Goal: Task Accomplishment & Management: Manage account settings

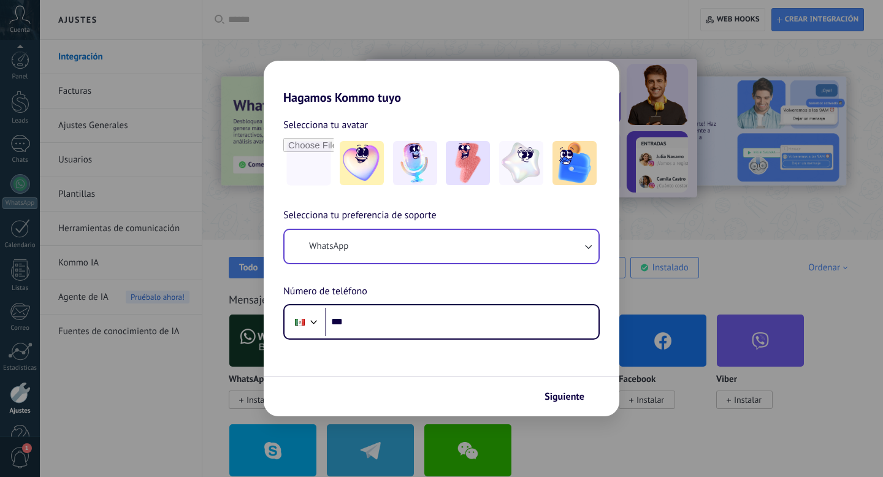
scroll to position [33, 0]
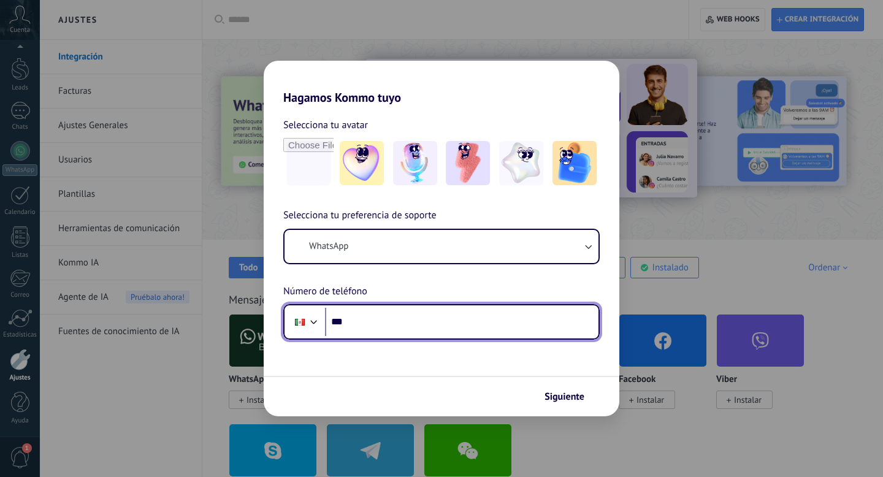
click at [373, 323] on input "***" at bounding box center [462, 322] width 274 height 28
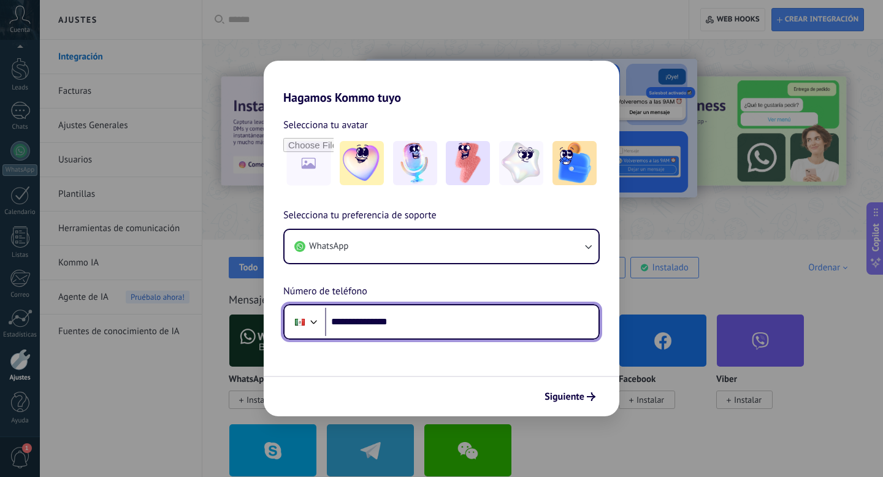
type input "**********"
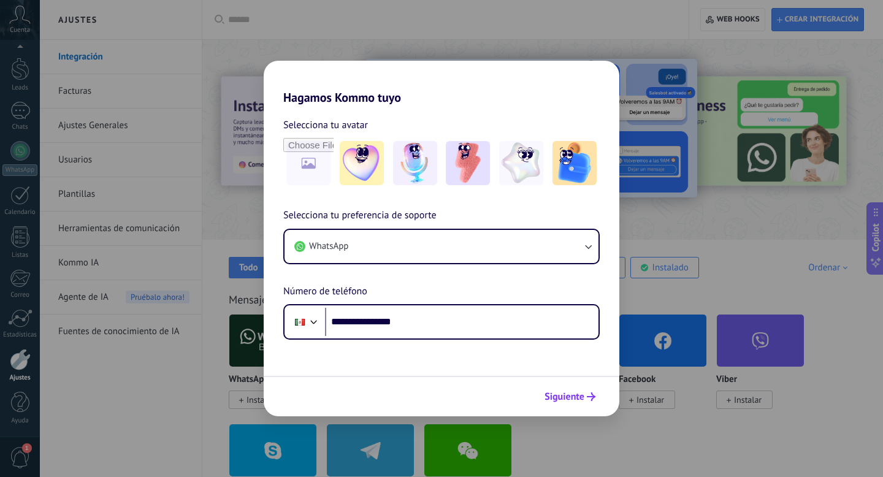
click at [558, 394] on span "Siguiente" at bounding box center [565, 397] width 40 height 9
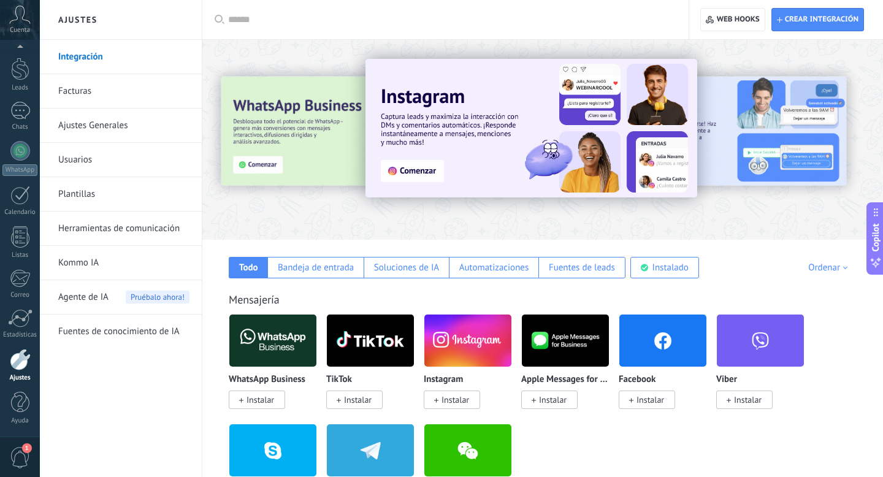
click at [263, 335] on img at bounding box center [272, 340] width 87 height 59
click at [257, 398] on span "Instalar" at bounding box center [261, 399] width 28 height 11
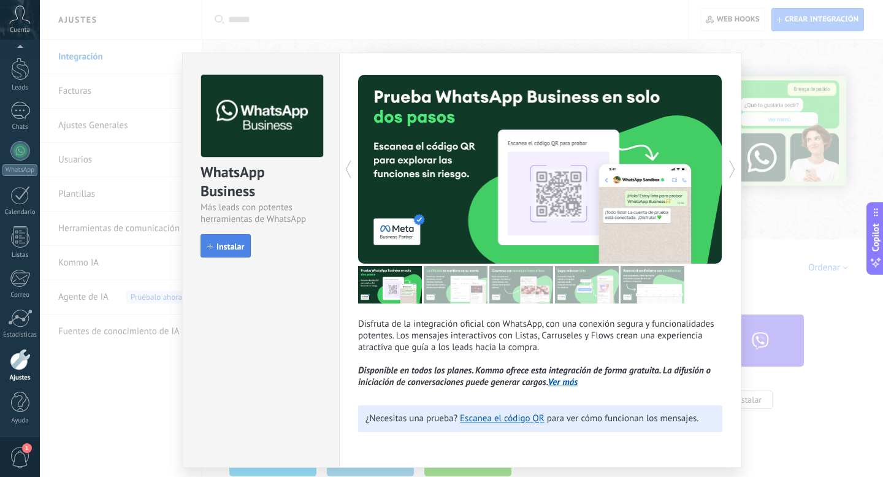
click at [224, 245] on span "Instalar" at bounding box center [231, 246] width 28 height 9
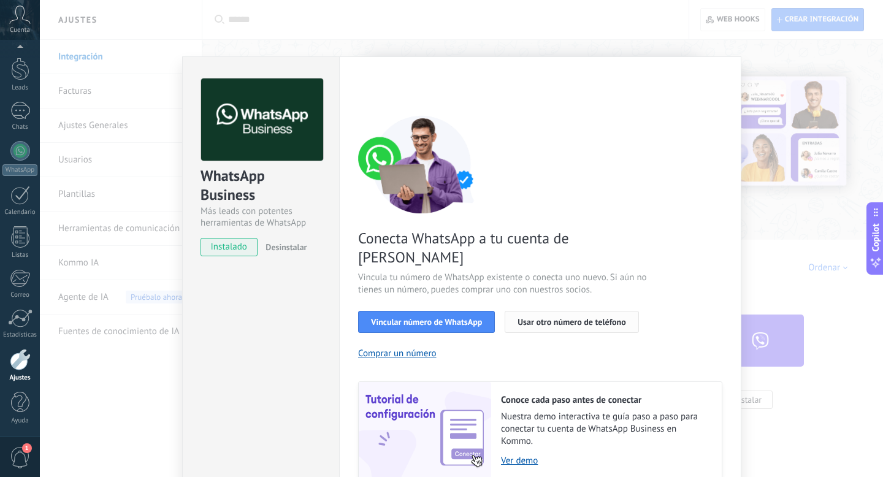
click at [533, 318] on span "Usar otro número de teléfono" at bounding box center [572, 322] width 108 height 9
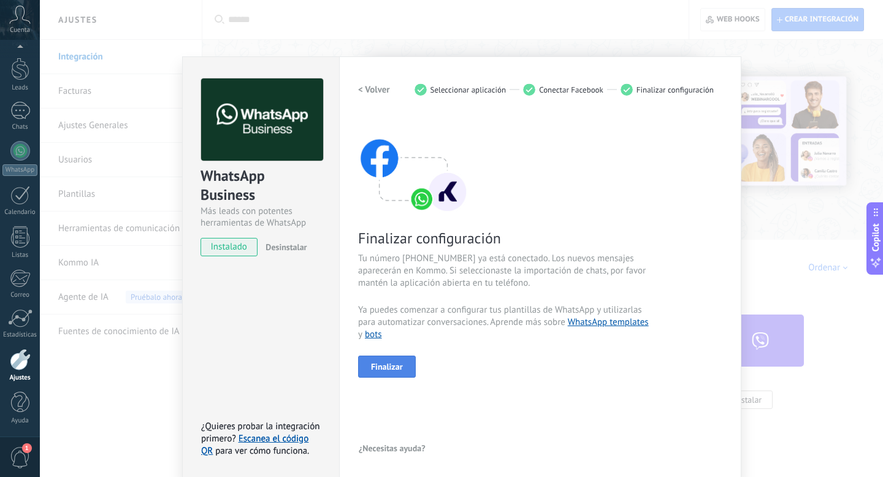
click at [389, 365] on span "Finalizar" at bounding box center [387, 367] width 32 height 9
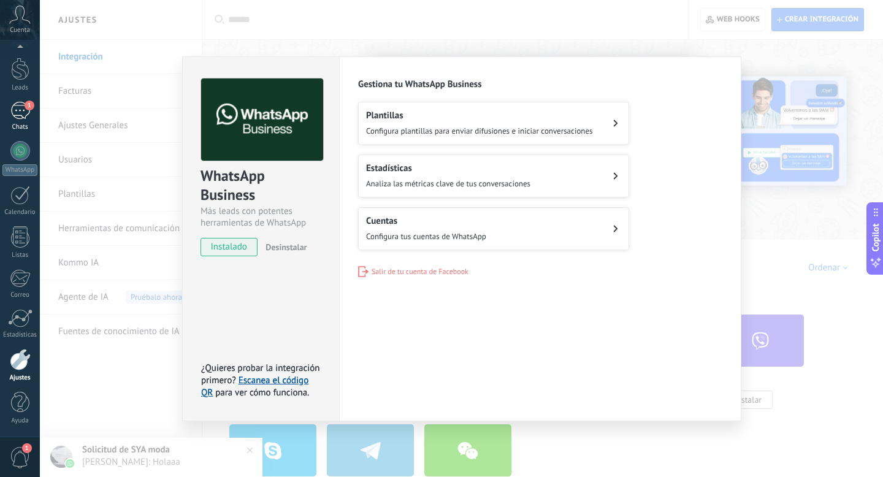
click at [21, 113] on div "1" at bounding box center [20, 111] width 20 height 18
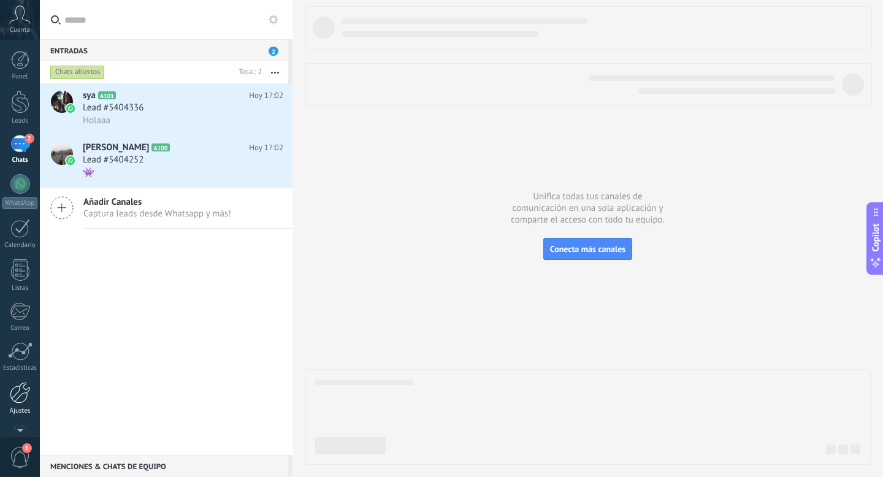
click at [24, 385] on div at bounding box center [20, 392] width 21 height 21
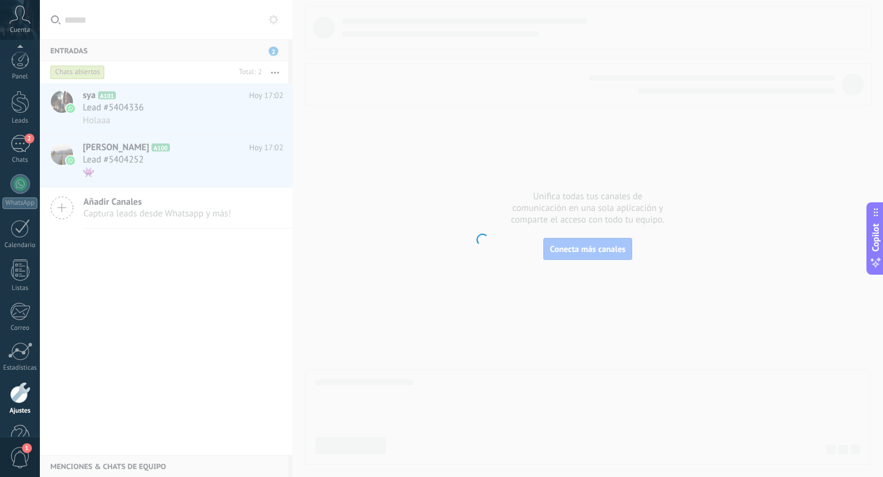
scroll to position [33, 0]
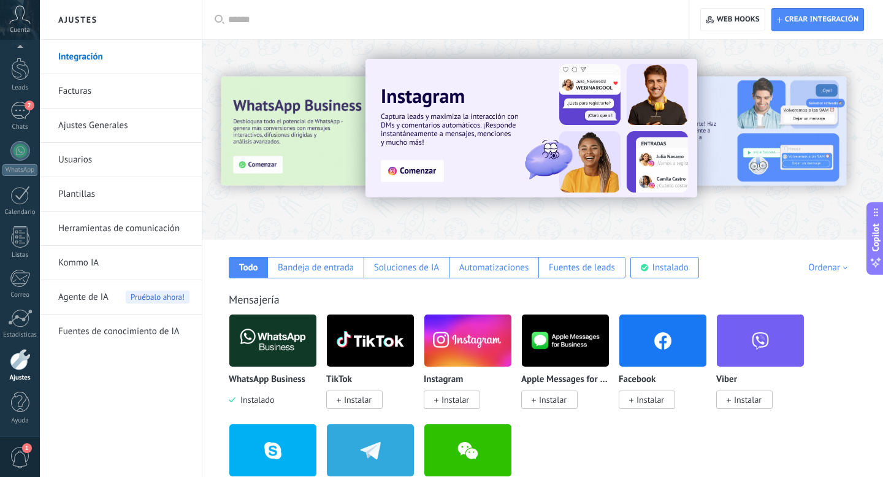
click at [643, 402] on span "Instalar" at bounding box center [651, 399] width 28 height 11
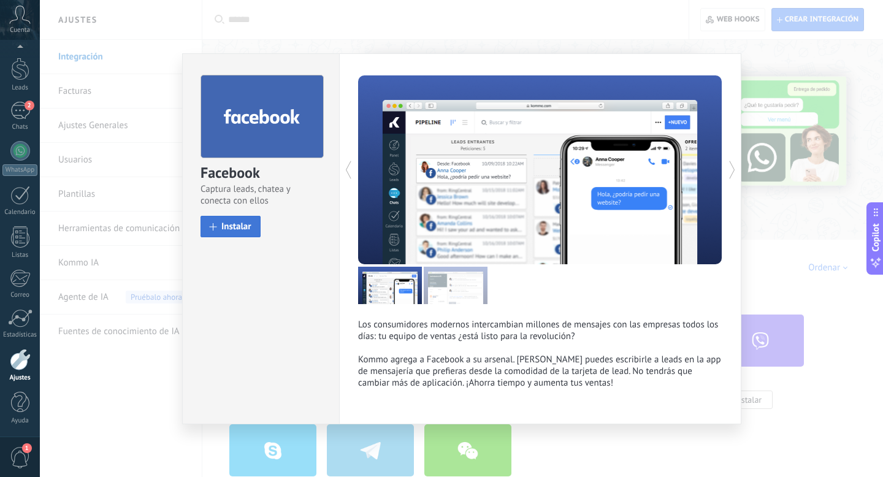
click at [220, 224] on button "Instalar" at bounding box center [231, 226] width 60 height 21
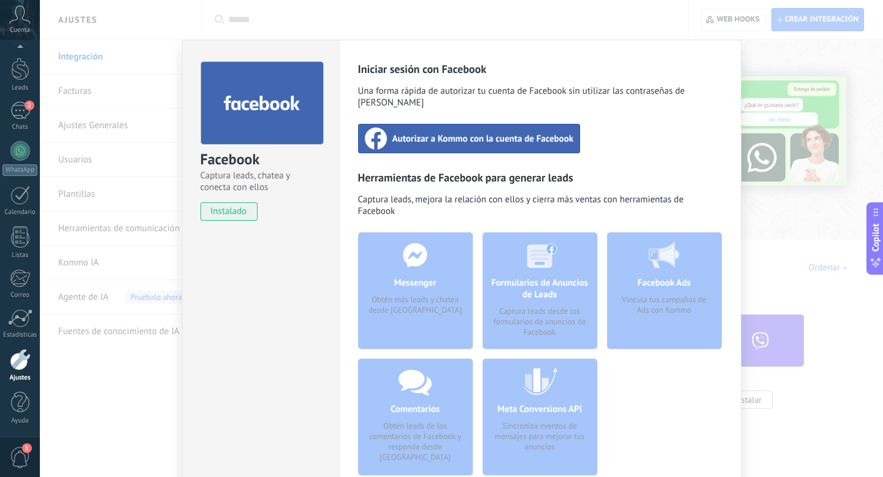
click at [429, 132] on span "Autorizar a Kommo con la cuenta de Facebook" at bounding box center [484, 138] width 182 height 12
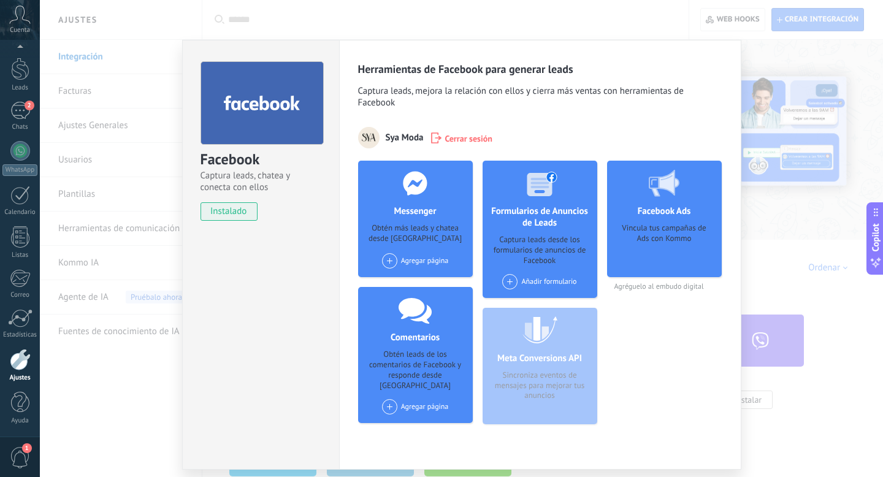
click at [17, 368] on div at bounding box center [20, 359] width 21 height 21
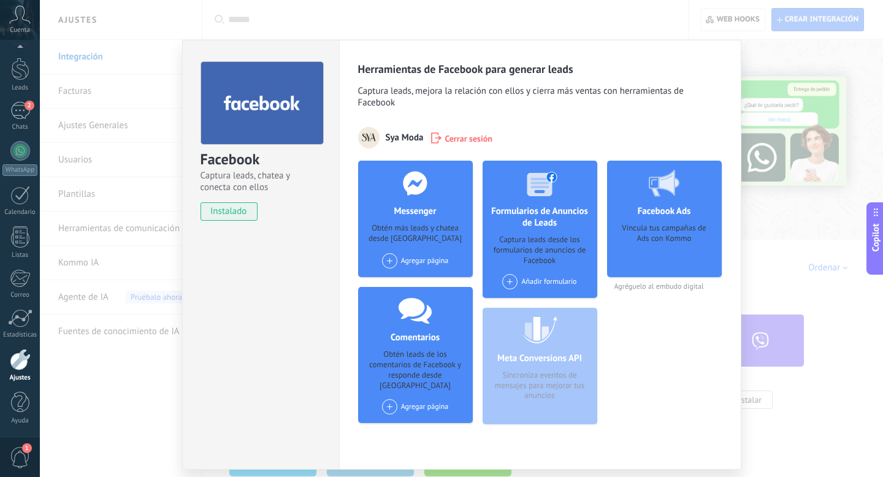
click at [17, 368] on div at bounding box center [20, 359] width 21 height 21
click at [16, 323] on div at bounding box center [20, 318] width 25 height 18
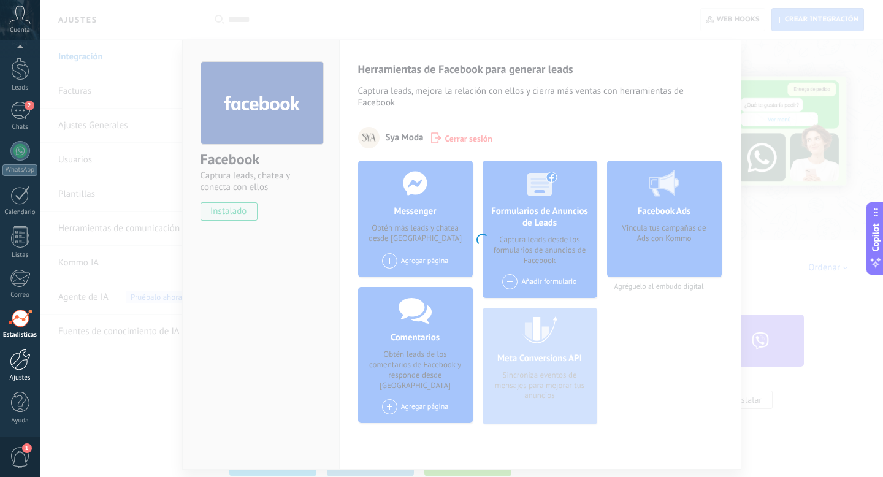
click at [23, 358] on div at bounding box center [20, 359] width 21 height 21
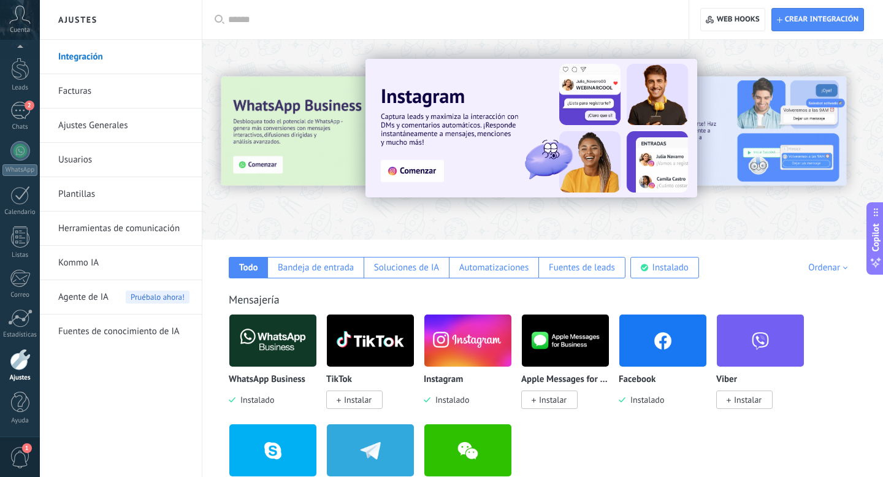
scroll to position [26, 0]
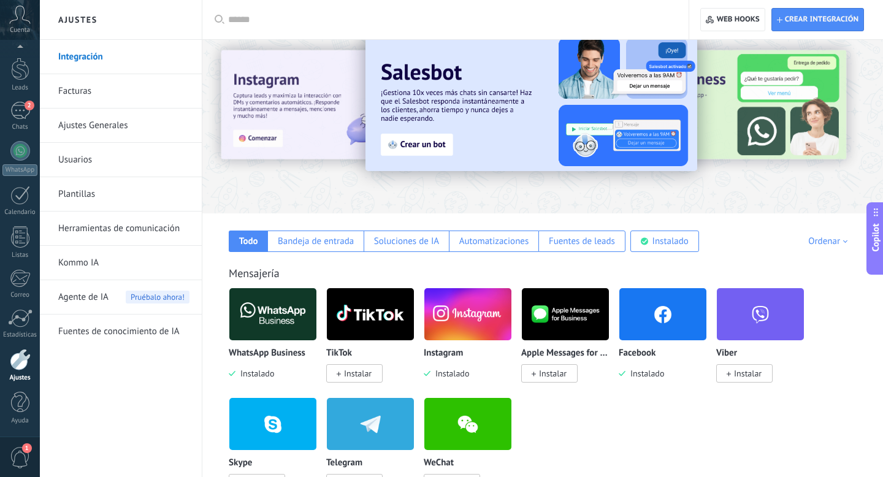
click at [449, 335] on img at bounding box center [467, 314] width 87 height 59
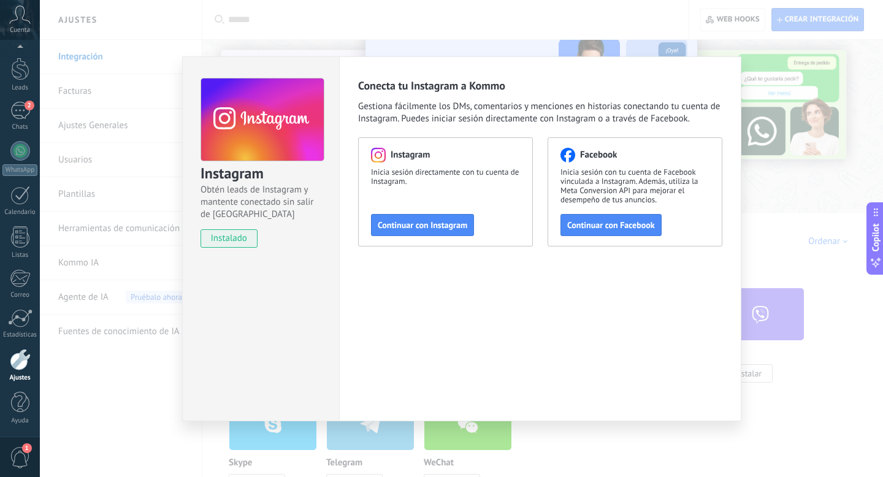
drag, startPoint x: 434, startPoint y: 230, endPoint x: 504, endPoint y: 278, distance: 84.2
click at [504, 278] on div "Conecta tu Instagram a Kommo Gestiona fácilmente los DMs, comentarios y mencion…" at bounding box center [540, 238] width 402 height 365
click at [578, 219] on button "Continuar con Facebook" at bounding box center [611, 225] width 101 height 22
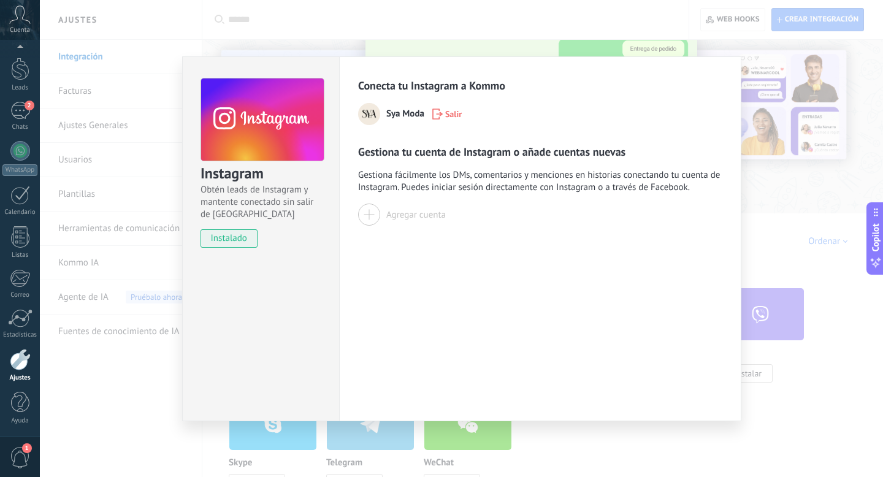
click at [370, 211] on div at bounding box center [369, 215] width 22 height 22
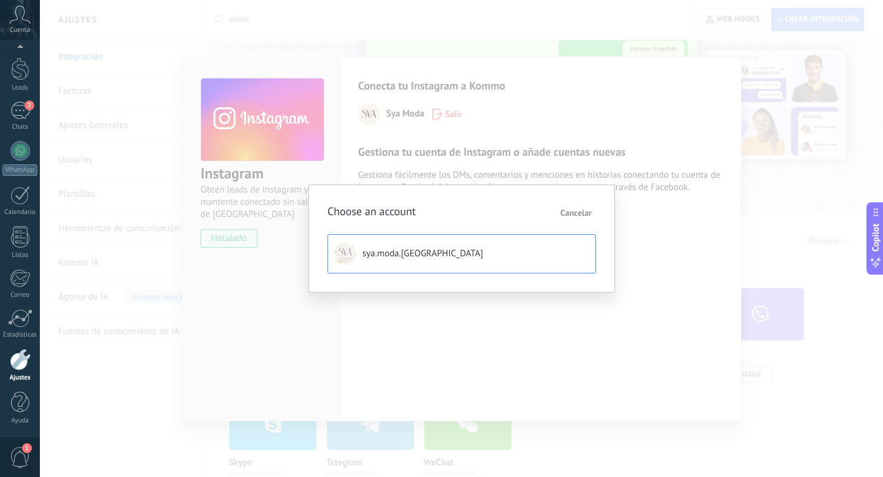
click at [448, 262] on button "sya.moda.[GEOGRAPHIC_DATA]" at bounding box center [462, 253] width 269 height 39
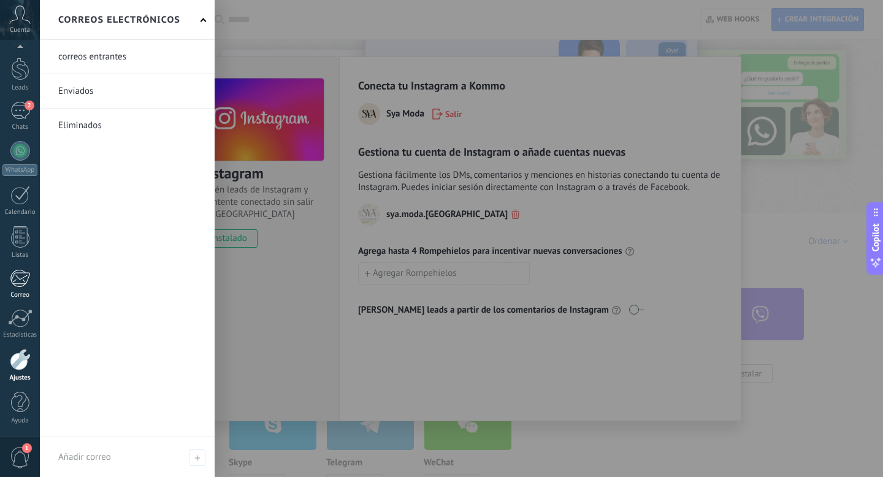
click at [21, 281] on div at bounding box center [20, 278] width 20 height 18
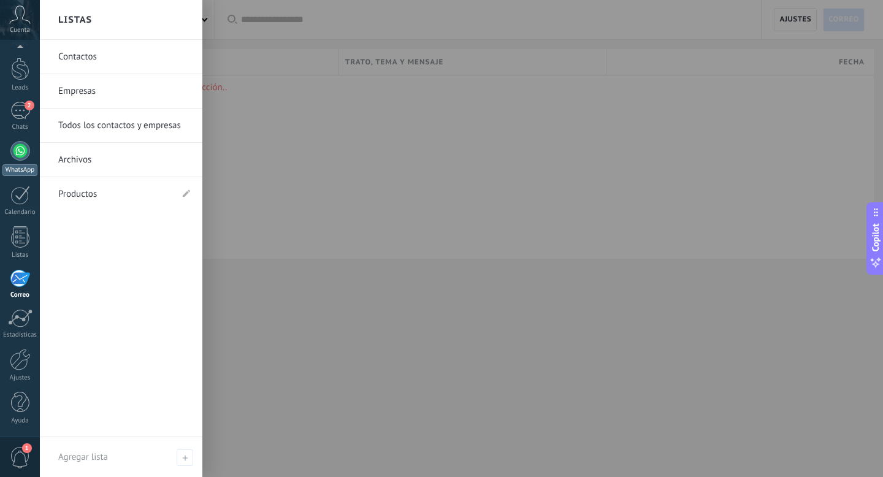
click at [17, 159] on div at bounding box center [20, 151] width 20 height 20
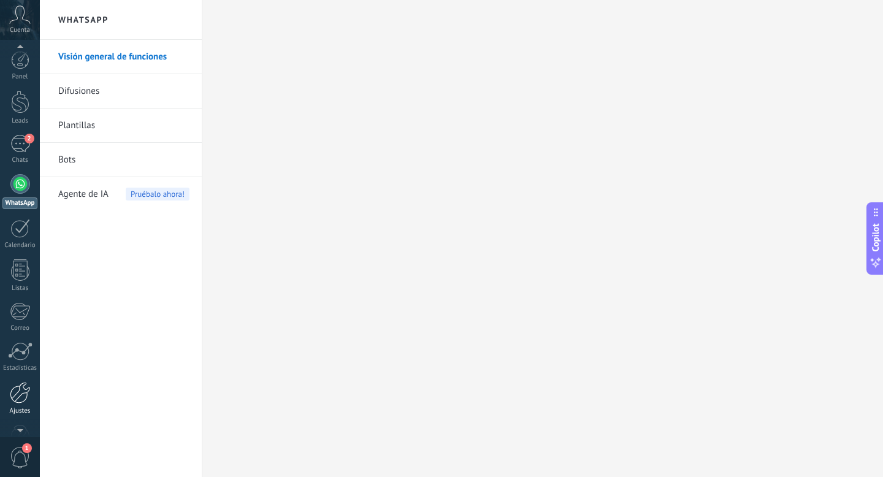
scroll to position [13, 0]
click at [20, 382] on div at bounding box center [20, 379] width 21 height 21
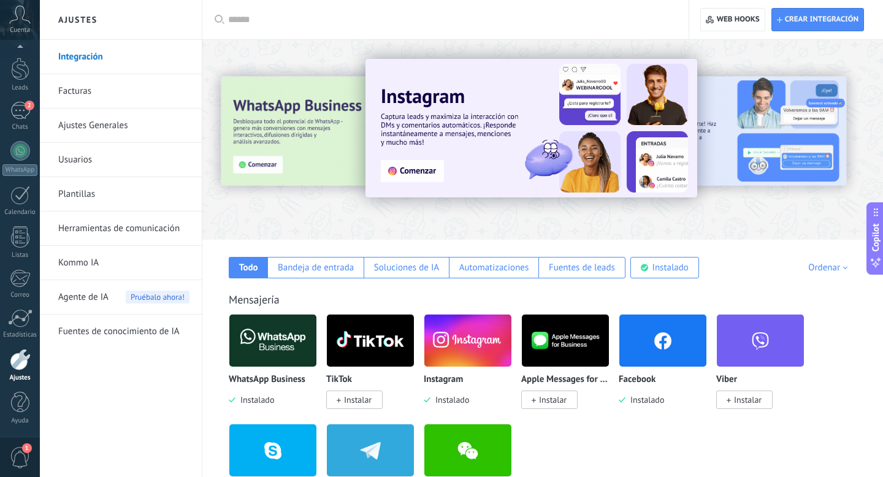
scroll to position [52, 0]
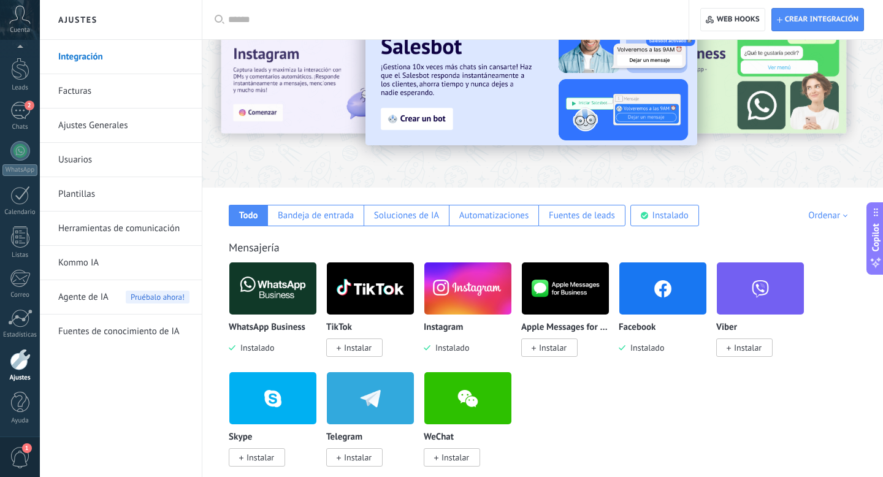
click at [273, 282] on img at bounding box center [272, 288] width 87 height 59
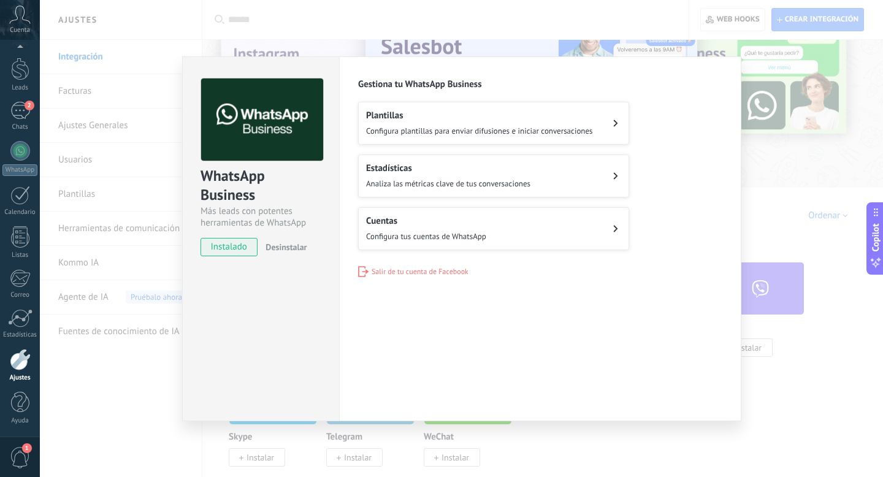
click at [389, 221] on h2 "Cuentas" at bounding box center [426, 221] width 120 height 12
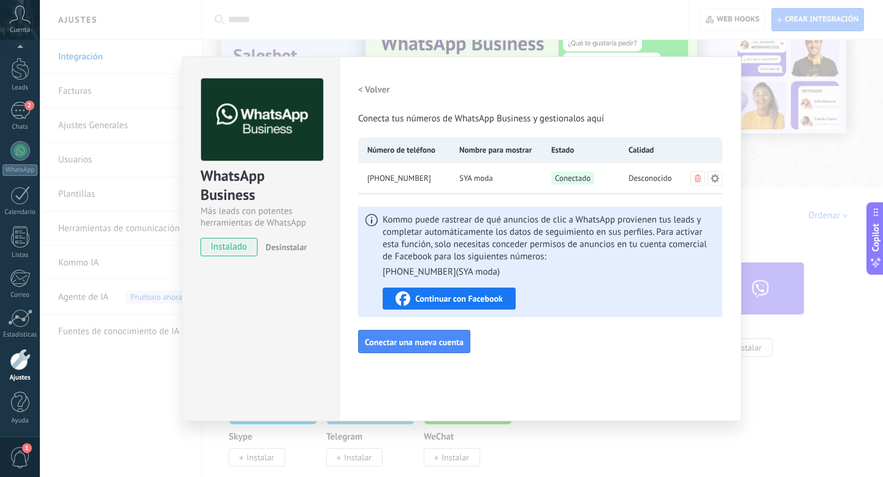
click at [469, 301] on span "Continuar con Facebook" at bounding box center [459, 298] width 88 height 9
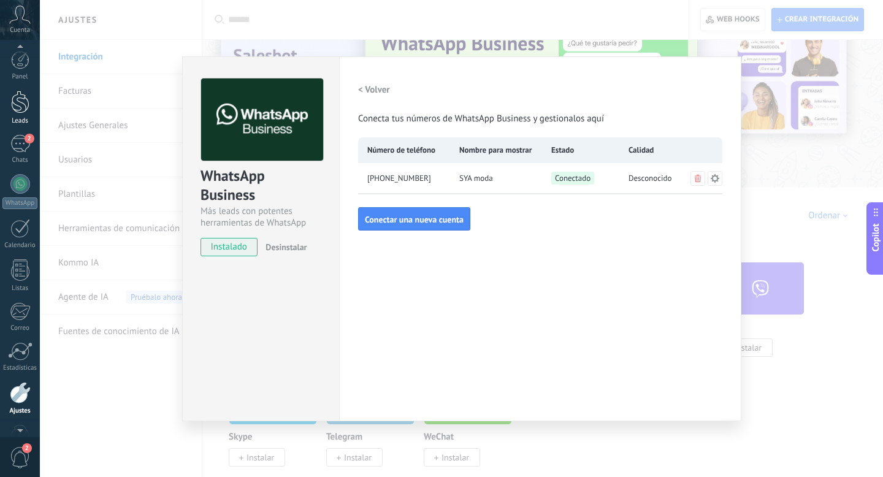
scroll to position [1, 0]
click at [18, 101] on div at bounding box center [20, 101] width 18 height 23
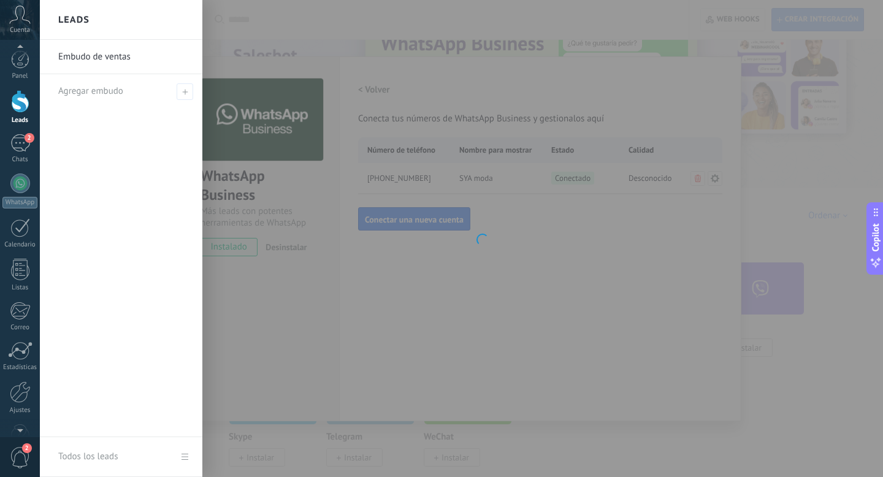
click at [116, 55] on link "Embudo de ventas" at bounding box center [124, 57] width 132 height 34
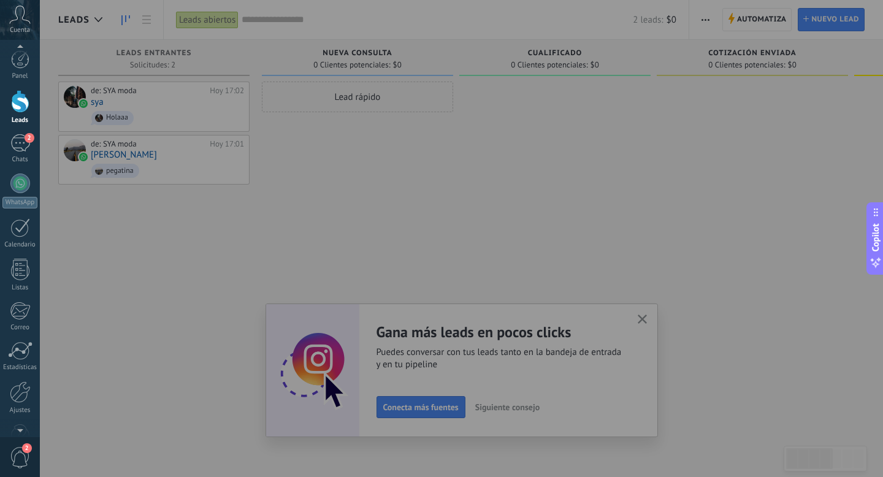
click at [748, 16] on div at bounding box center [481, 238] width 883 height 477
click at [642, 318] on div at bounding box center [481, 238] width 883 height 477
click at [634, 322] on div at bounding box center [481, 238] width 883 height 477
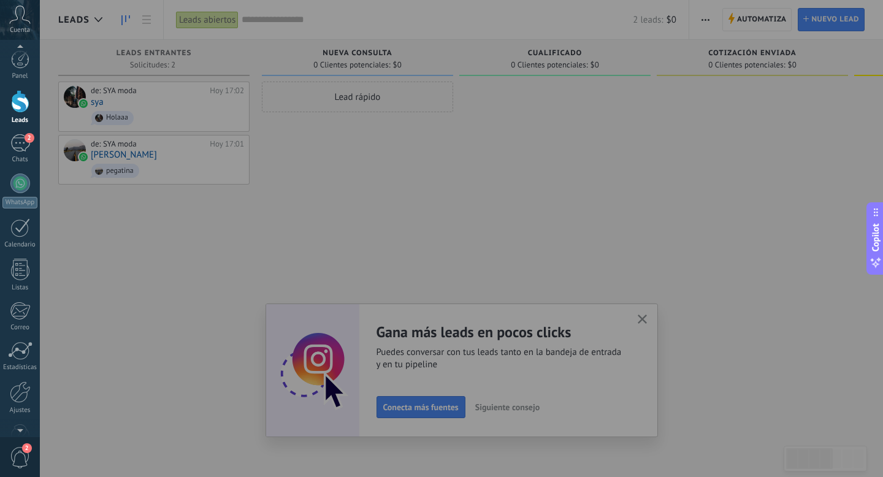
click at [634, 322] on div at bounding box center [481, 238] width 883 height 477
click at [645, 317] on div at bounding box center [481, 238] width 883 height 477
click at [650, 314] on div at bounding box center [481, 238] width 883 height 477
click at [643, 318] on div at bounding box center [481, 238] width 883 height 477
click at [583, 255] on div at bounding box center [481, 238] width 883 height 477
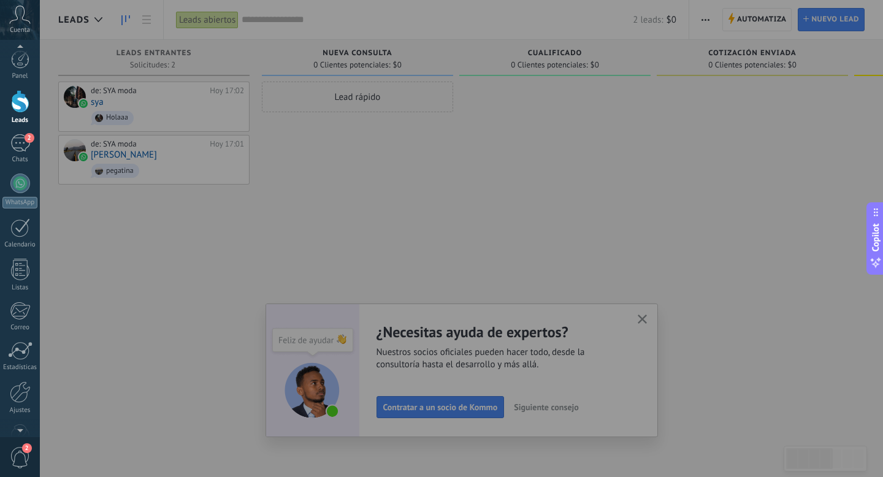
click at [639, 320] on div at bounding box center [481, 238] width 883 height 477
click at [643, 319] on div at bounding box center [481, 238] width 883 height 477
click at [639, 323] on div at bounding box center [481, 238] width 883 height 477
click at [453, 406] on div at bounding box center [481, 238] width 883 height 477
click at [740, 18] on div at bounding box center [481, 238] width 883 height 477
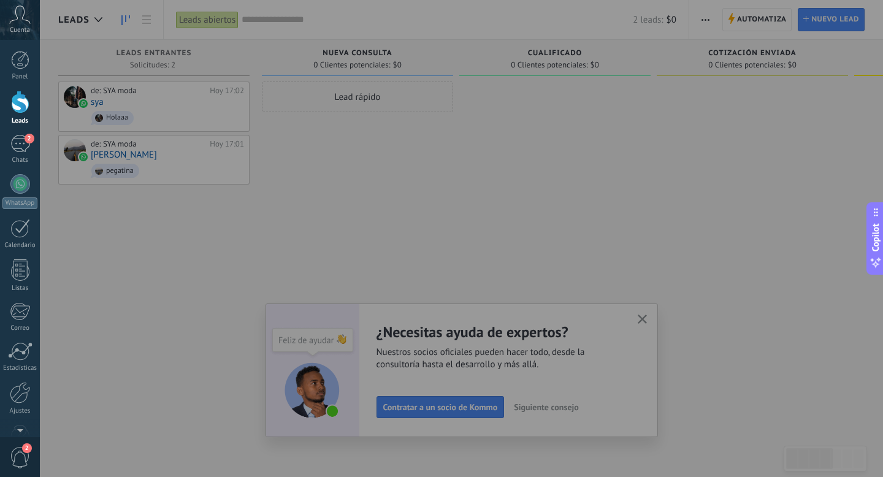
click at [740, 18] on div at bounding box center [481, 238] width 883 height 477
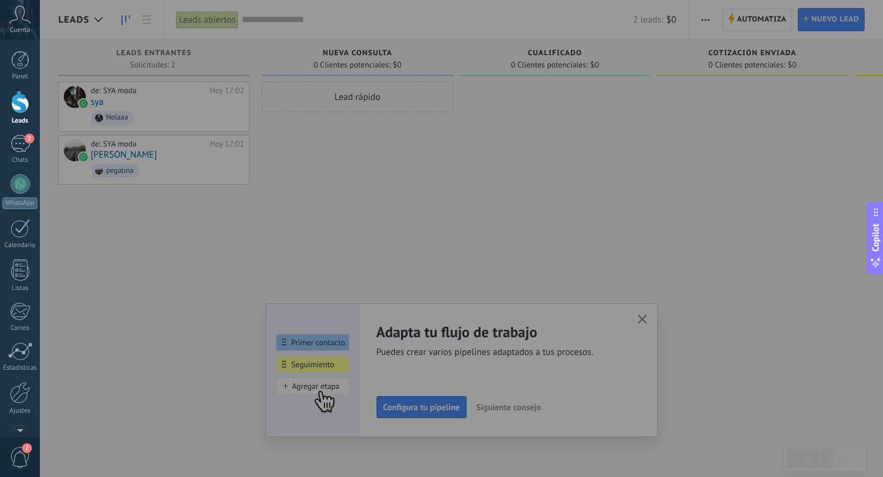
click at [643, 318] on div at bounding box center [481, 238] width 883 height 477
click at [340, 403] on div at bounding box center [481, 238] width 883 height 477
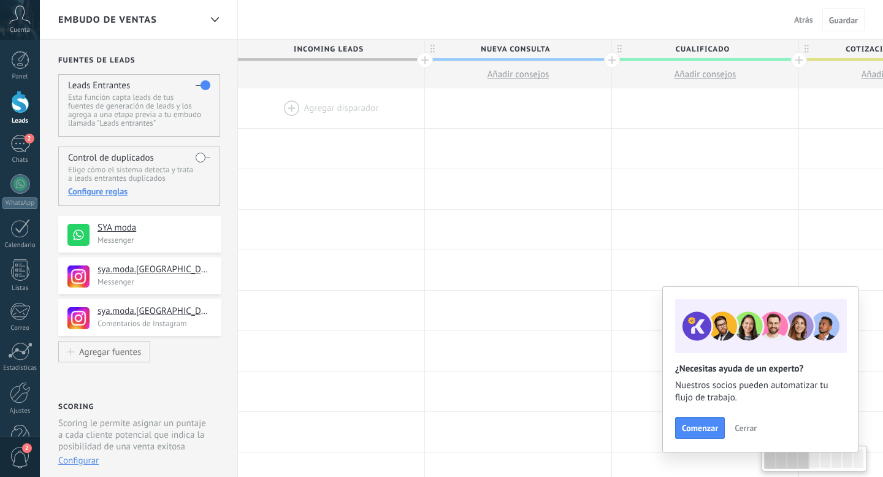
click at [333, 109] on div at bounding box center [331, 108] width 186 height 40
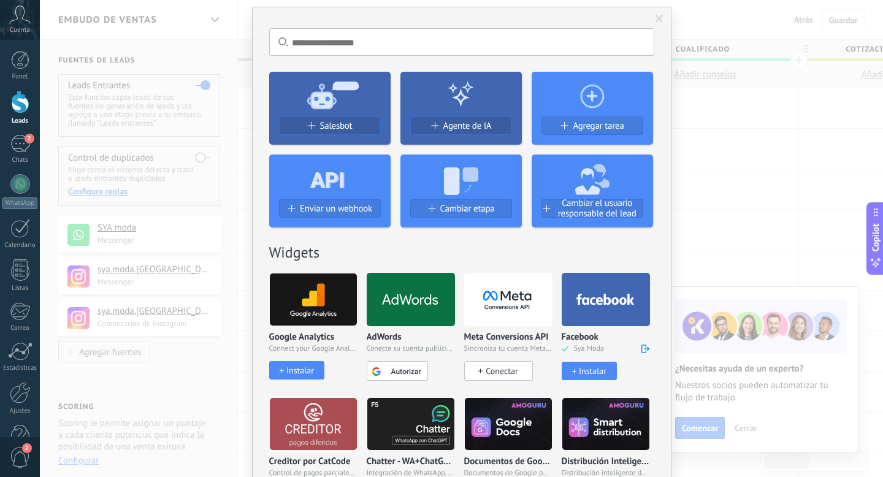
click at [503, 370] on span "Conectar" at bounding box center [502, 371] width 32 height 11
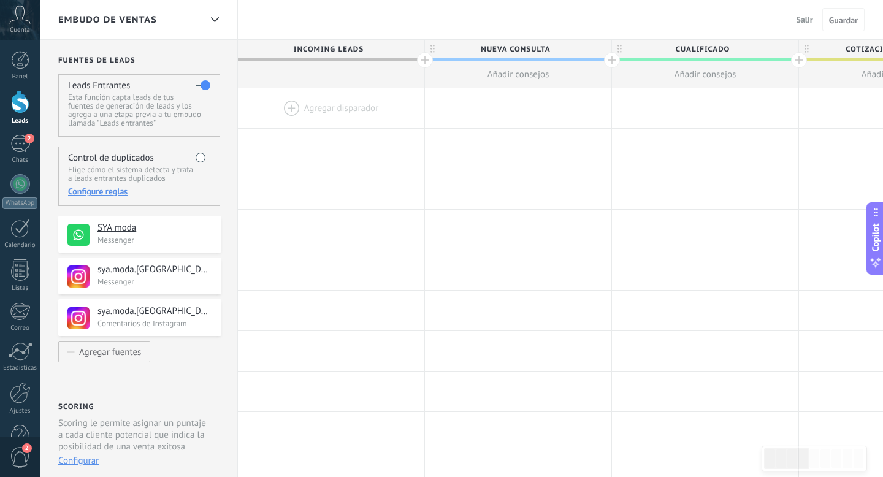
click at [323, 104] on div at bounding box center [331, 108] width 186 height 40
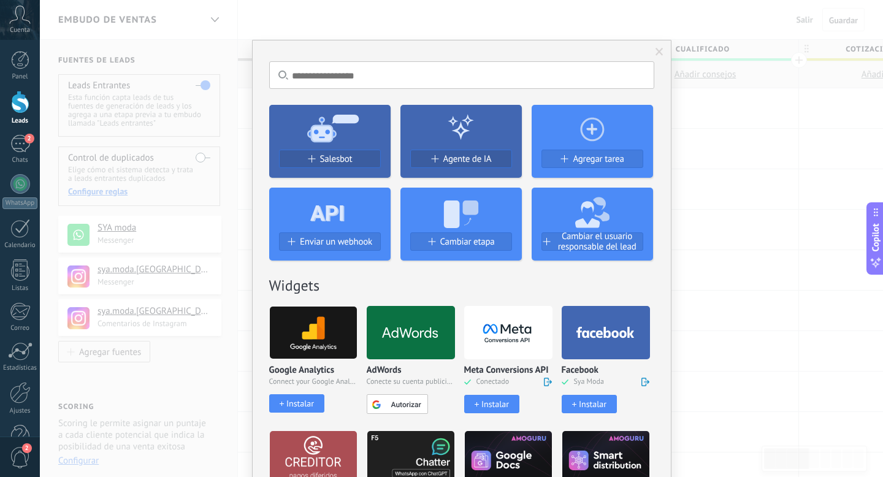
click at [486, 402] on div "Instalar" at bounding box center [496, 404] width 28 height 10
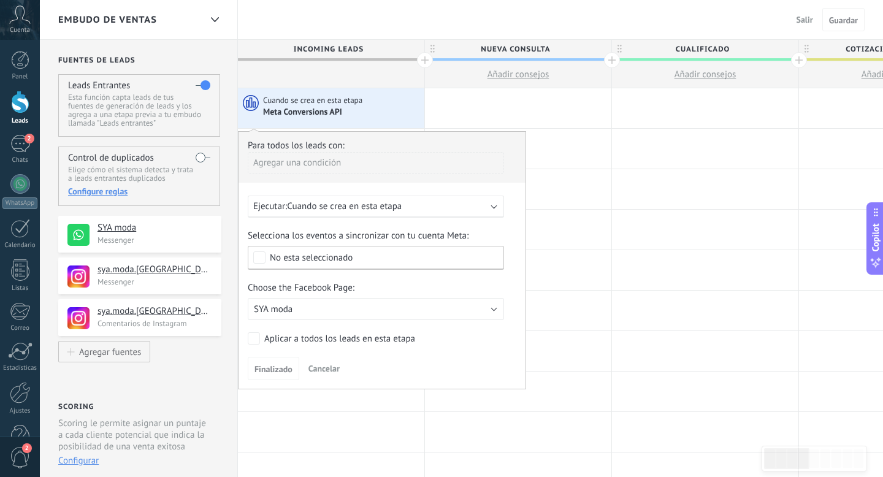
click at [304, 253] on div "No esta seleccionado" at bounding box center [311, 257] width 83 height 9
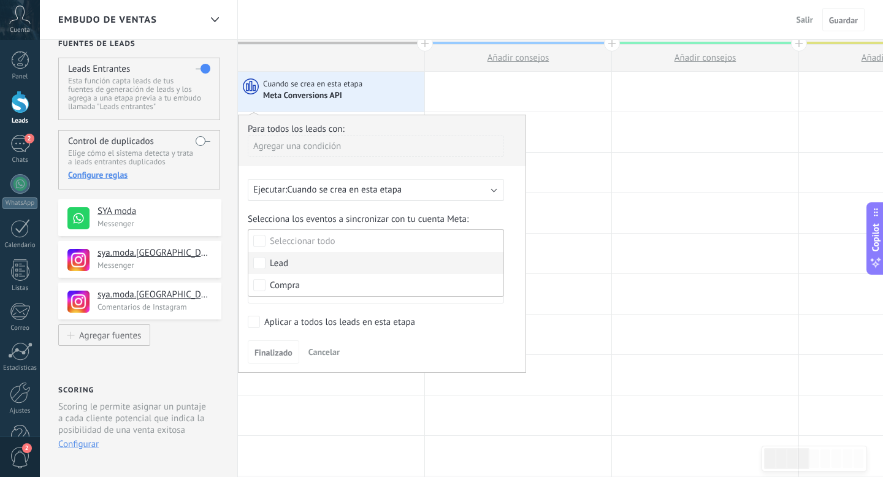
scroll to position [17, 0]
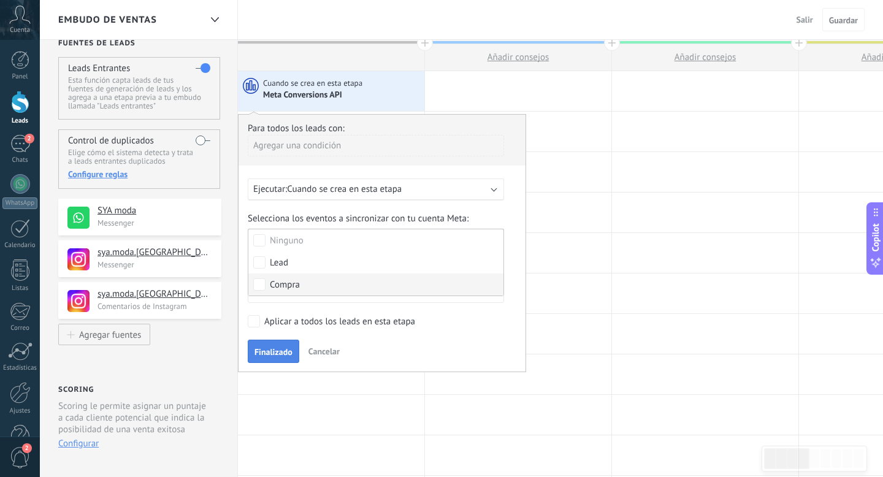
click at [287, 345] on button "Finalizado" at bounding box center [274, 351] width 52 height 23
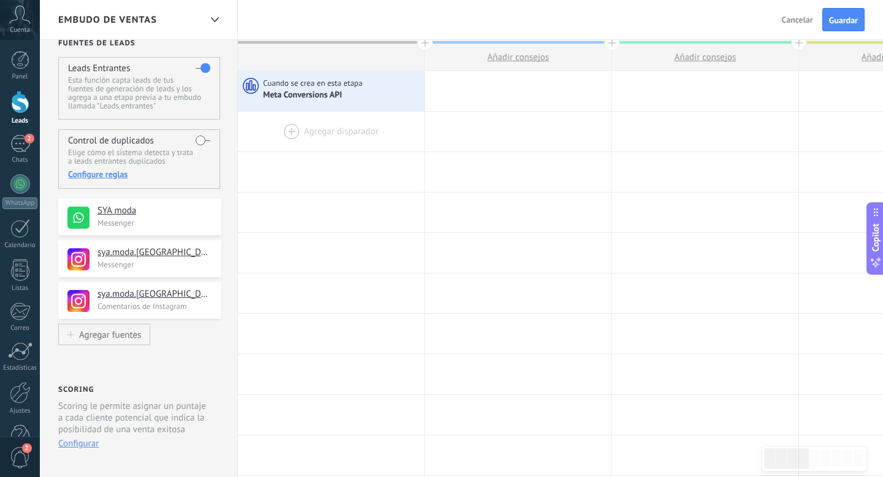
scroll to position [0, 0]
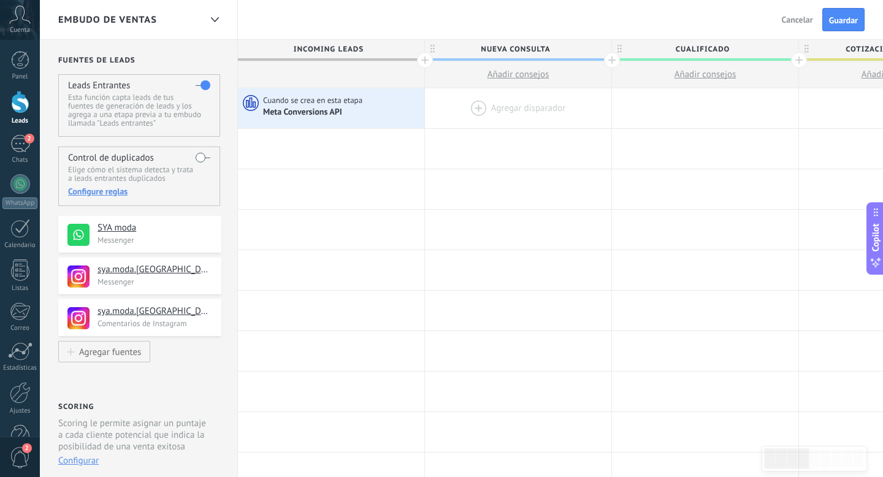
click at [464, 106] on div at bounding box center [518, 108] width 186 height 40
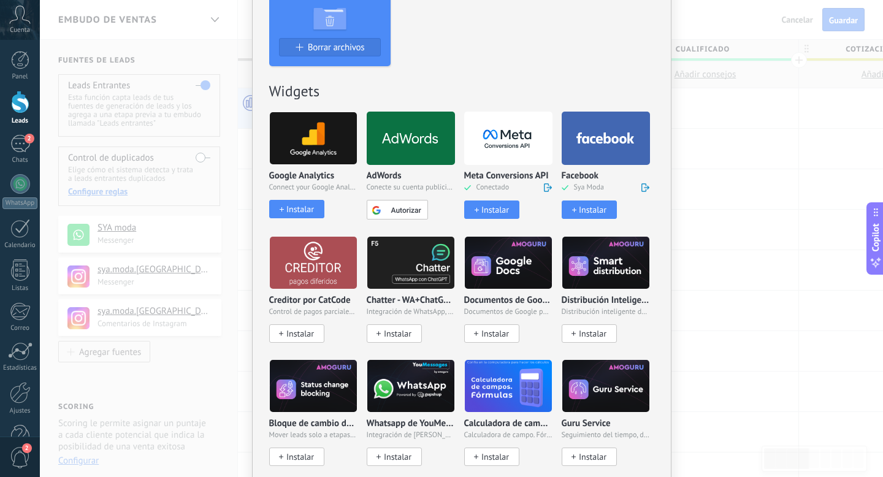
scroll to position [414, 0]
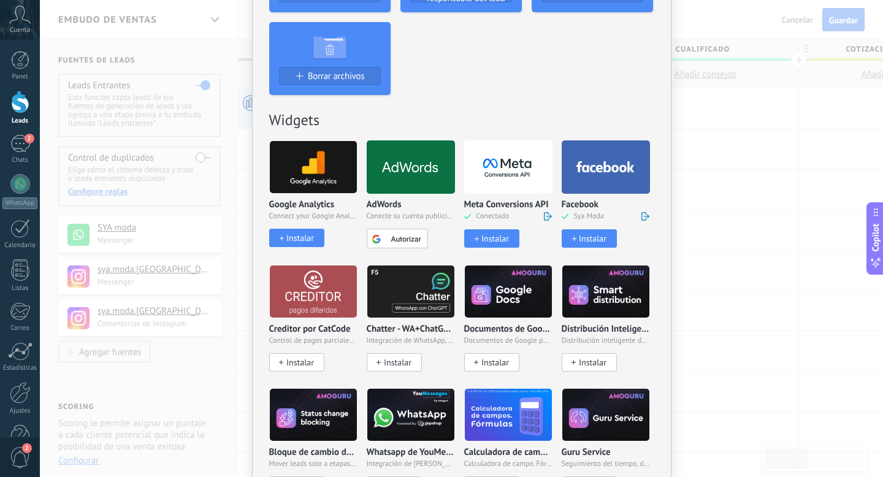
click at [700, 187] on div "No hay resultados Salesbot Agente de IA Agregar tarea Agregar un lead Enviar co…" at bounding box center [461, 238] width 843 height 477
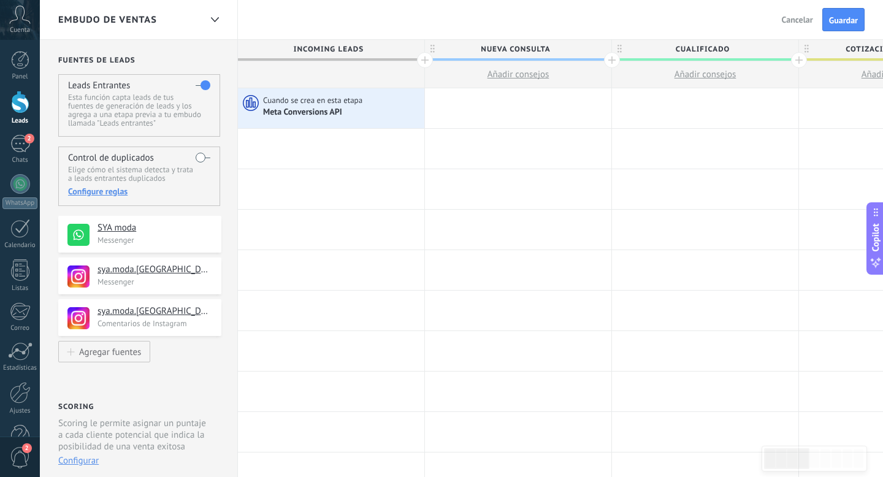
scroll to position [0, 0]
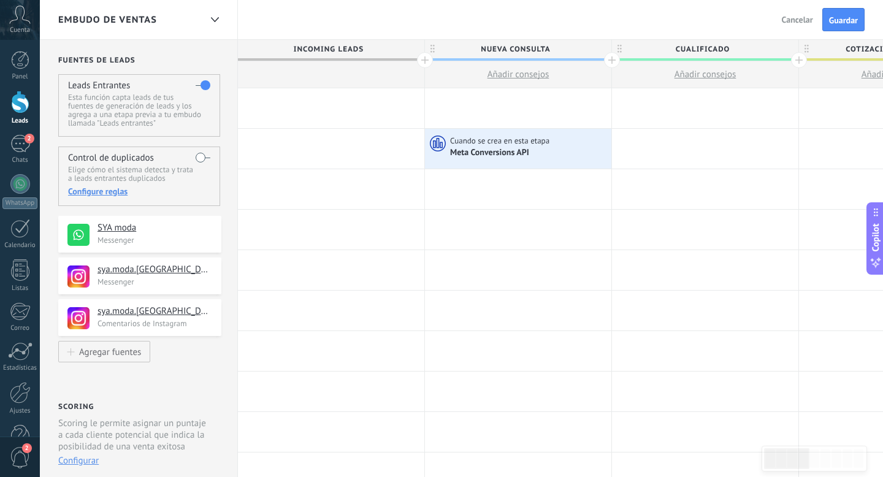
drag, startPoint x: 472, startPoint y: 142, endPoint x: 362, endPoint y: 110, distance: 114.9
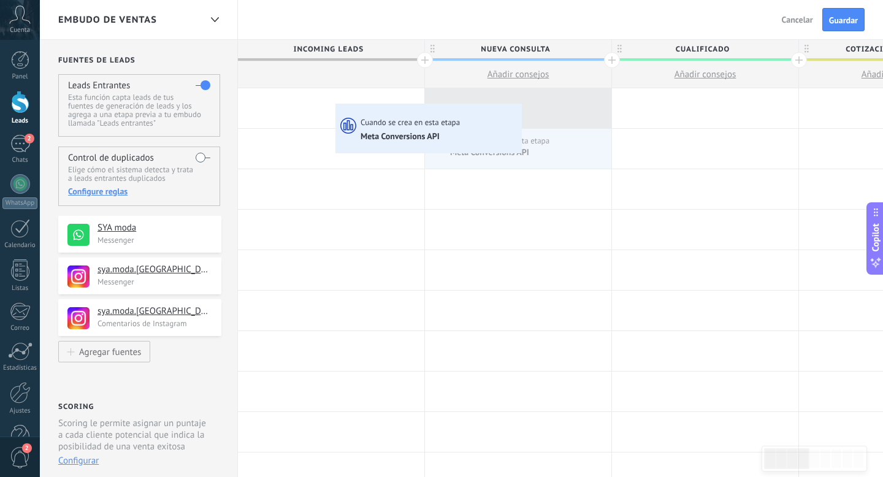
drag, startPoint x: 364, startPoint y: 114, endPoint x: 296, endPoint y: 94, distance: 70.9
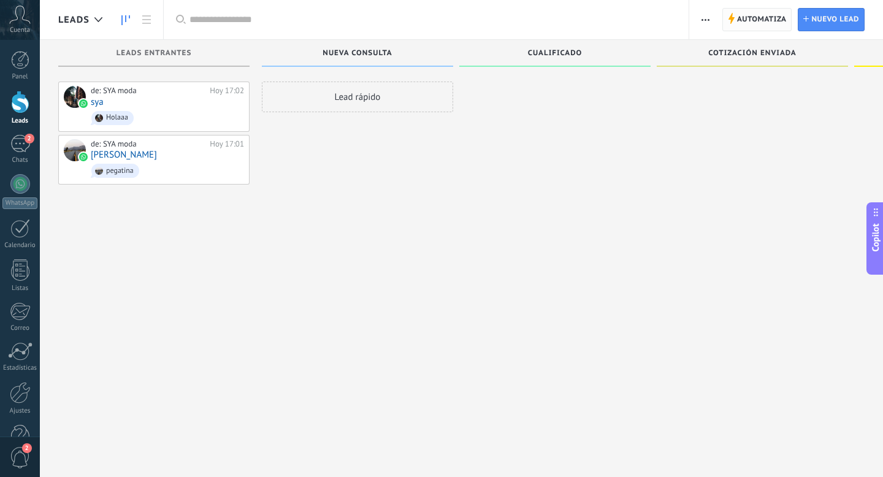
click at [745, 15] on span "Automatiza" at bounding box center [762, 20] width 50 height 22
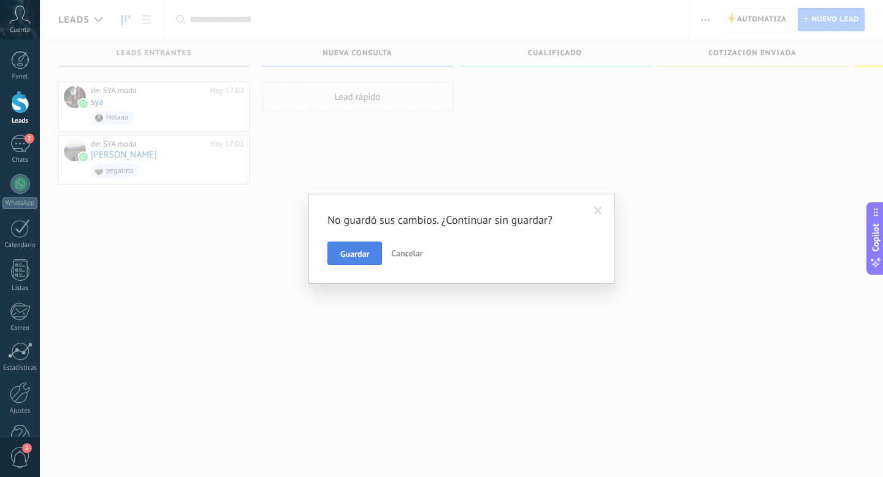
click at [357, 250] on span "Guardar" at bounding box center [354, 254] width 29 height 9
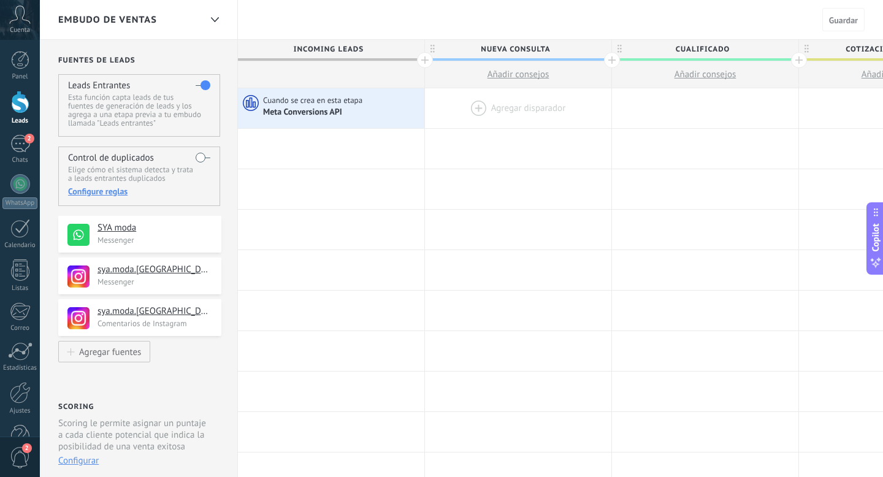
click at [476, 114] on div at bounding box center [518, 108] width 186 height 40
click at [370, 115] on div "Meta Conversions API" at bounding box center [342, 112] width 158 height 12
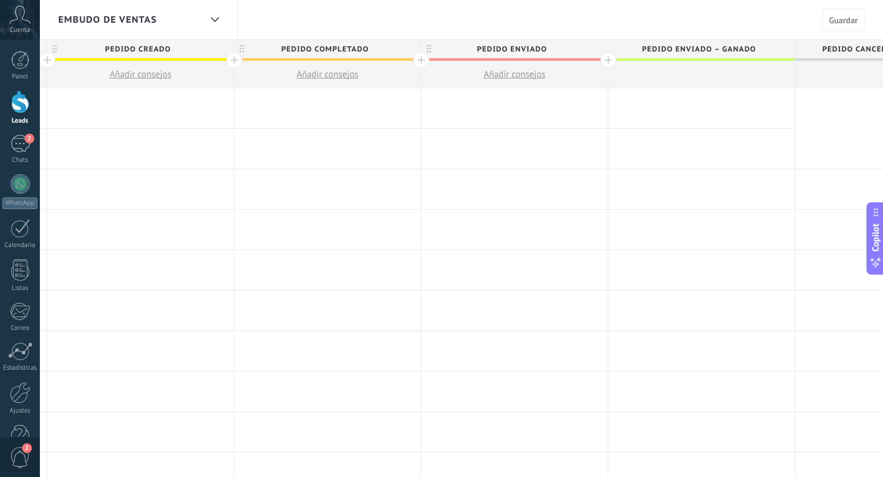
scroll to position [0, 945]
click at [731, 107] on div at bounding box center [696, 108] width 186 height 40
click at [681, 111] on div at bounding box center [696, 108] width 186 height 40
click at [663, 112] on div at bounding box center [696, 108] width 186 height 40
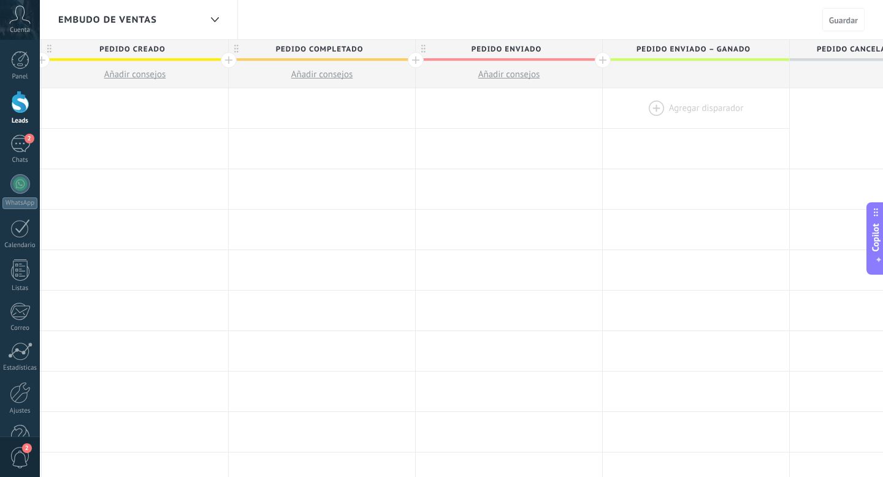
click at [663, 112] on div at bounding box center [696, 108] width 186 height 40
click at [654, 108] on div at bounding box center [696, 108] width 186 height 40
click at [671, 112] on div at bounding box center [696, 108] width 186 height 40
click at [664, 94] on div at bounding box center [696, 108] width 186 height 40
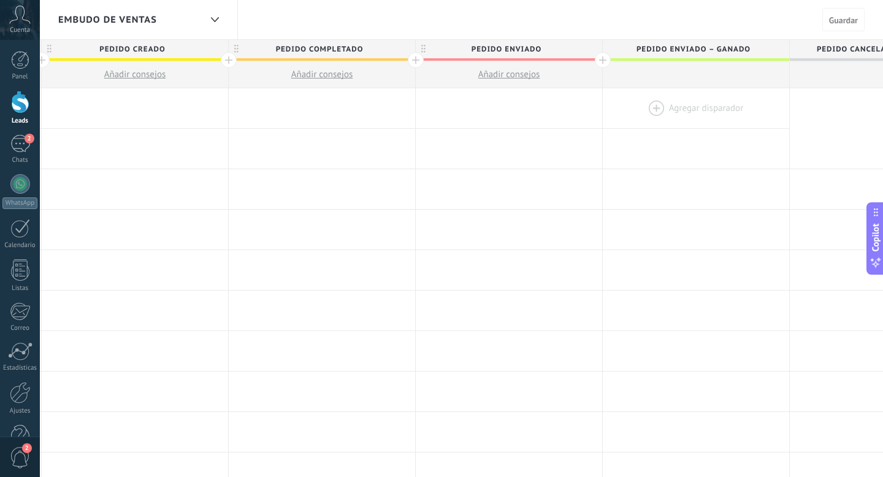
click at [656, 118] on div at bounding box center [696, 108] width 186 height 40
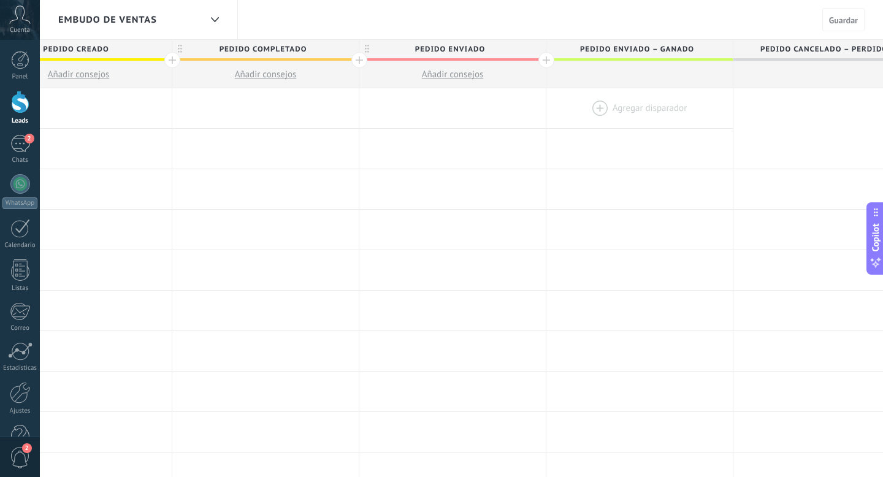
click at [604, 107] on div at bounding box center [640, 108] width 186 height 40
click at [609, 176] on div at bounding box center [640, 189] width 186 height 40
click at [607, 102] on div at bounding box center [640, 108] width 186 height 40
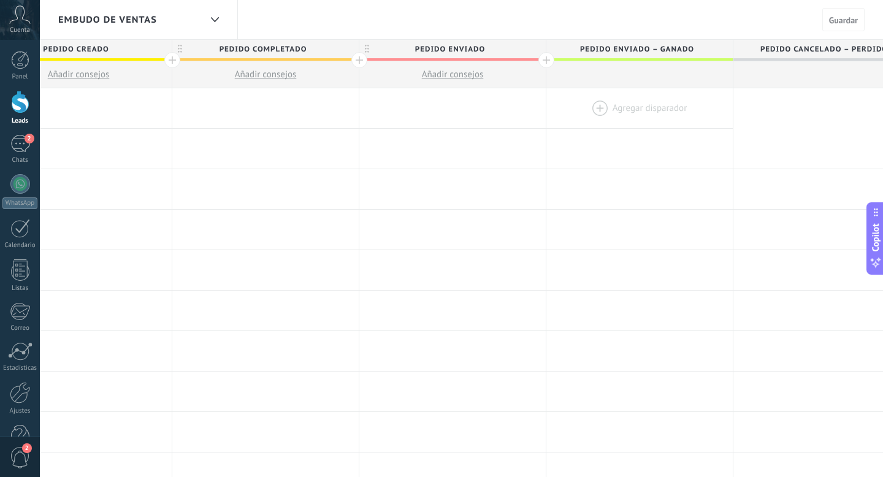
click at [607, 102] on div at bounding box center [640, 108] width 186 height 40
click at [597, 115] on div at bounding box center [640, 108] width 186 height 40
click at [600, 113] on div at bounding box center [640, 108] width 186 height 40
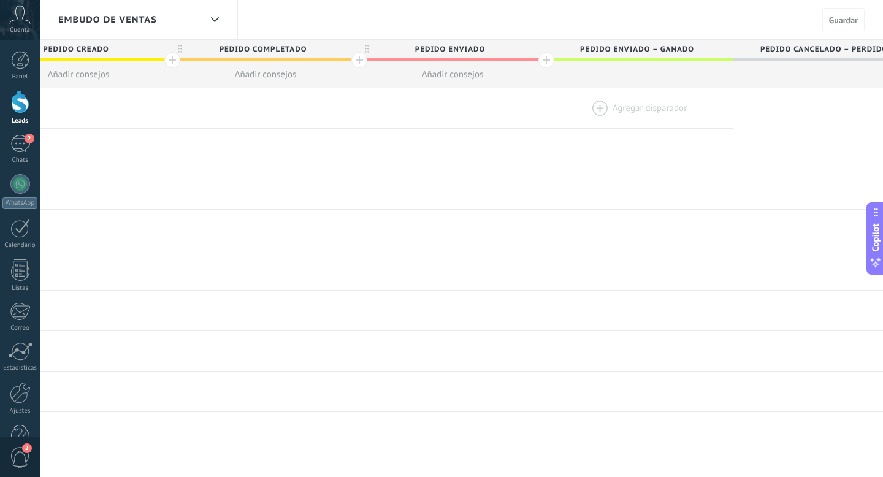
click at [600, 113] on div at bounding box center [640, 108] width 186 height 40
click at [599, 140] on div at bounding box center [640, 149] width 186 height 40
click at [602, 118] on div at bounding box center [640, 108] width 186 height 40
click at [602, 104] on div at bounding box center [640, 108] width 186 height 40
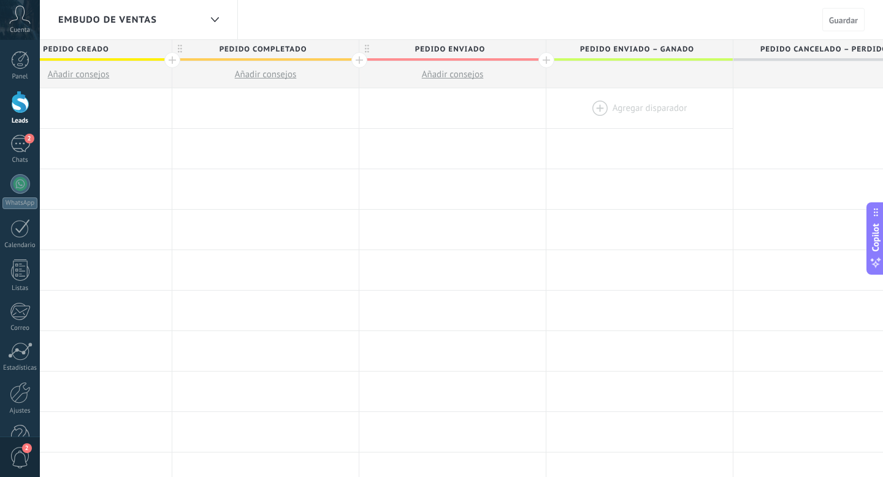
click at [602, 104] on div at bounding box center [640, 108] width 186 height 40
click at [592, 108] on div at bounding box center [640, 108] width 186 height 40
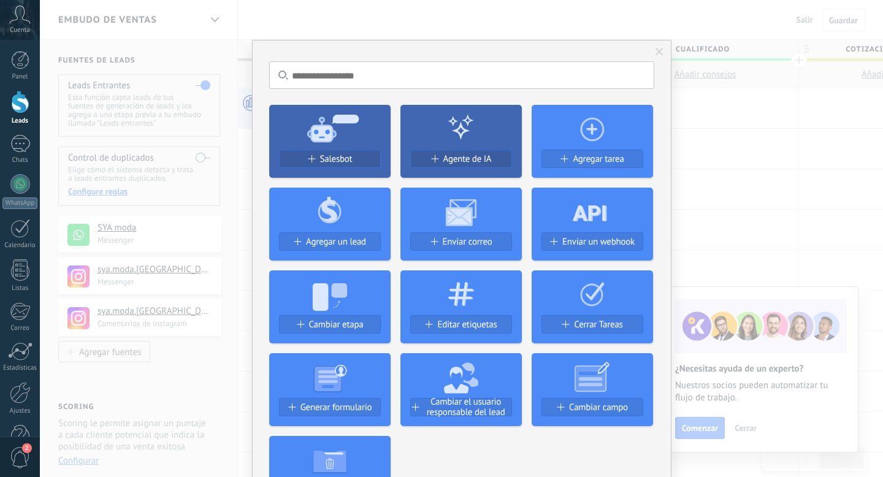
scroll to position [212, 0]
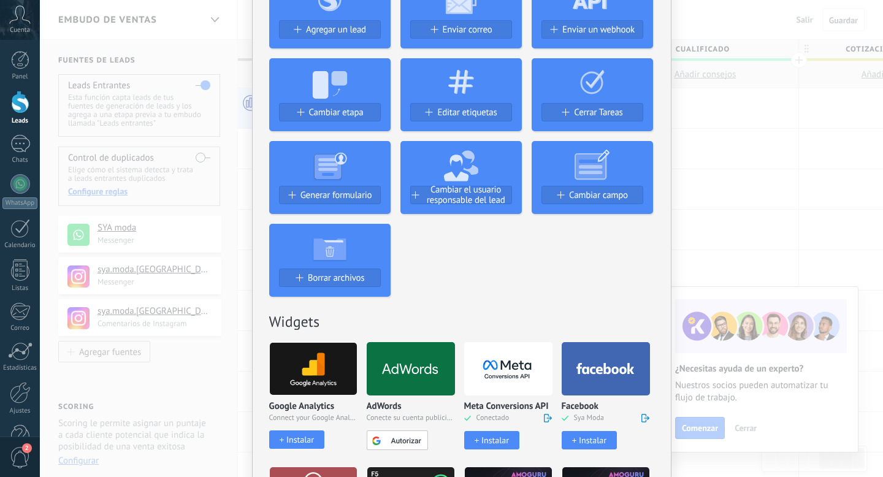
click at [482, 374] on icon at bounding box center [508, 369] width 87 height 28
click at [489, 437] on div "Instalar" at bounding box center [496, 440] width 28 height 10
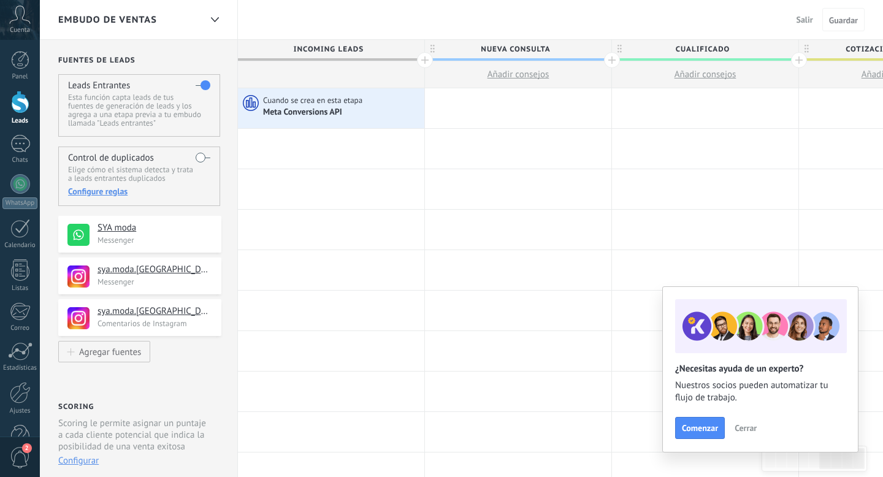
scroll to position [0, 0]
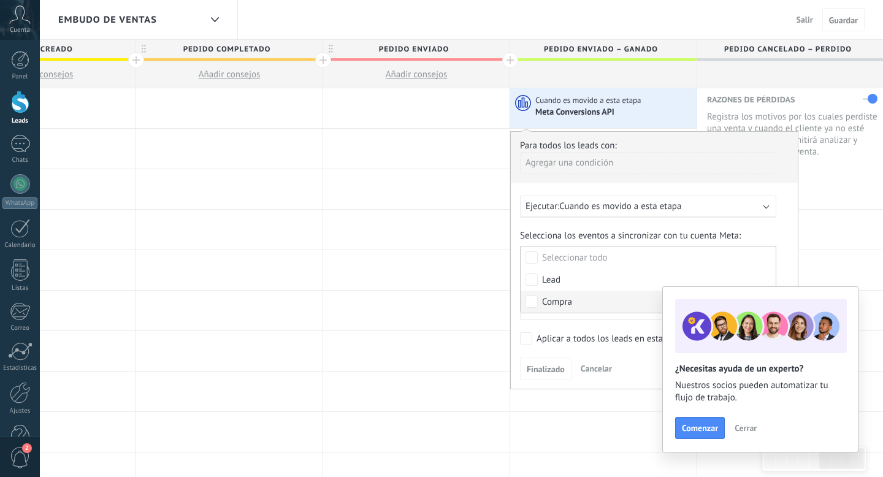
click at [559, 298] on div "Compra" at bounding box center [557, 302] width 30 height 12
click at [550, 366] on span "Finalizado" at bounding box center [546, 369] width 38 height 9
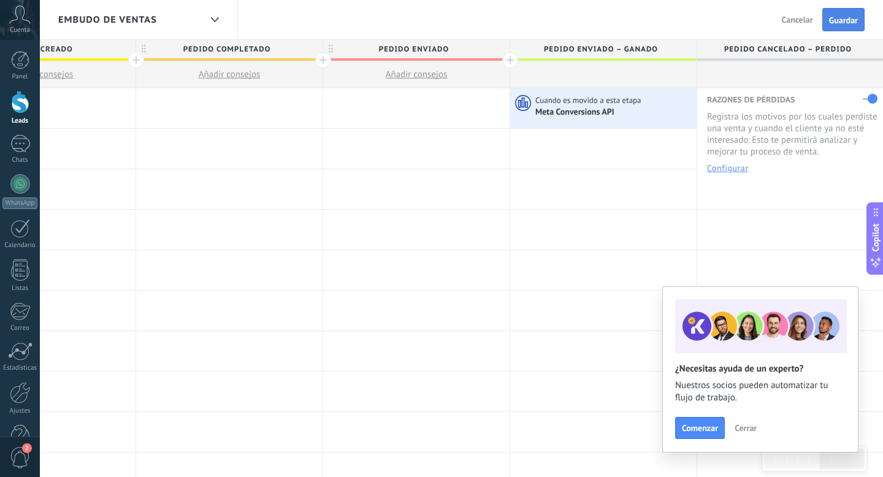
click at [837, 23] on span "Guardar" at bounding box center [843, 20] width 29 height 9
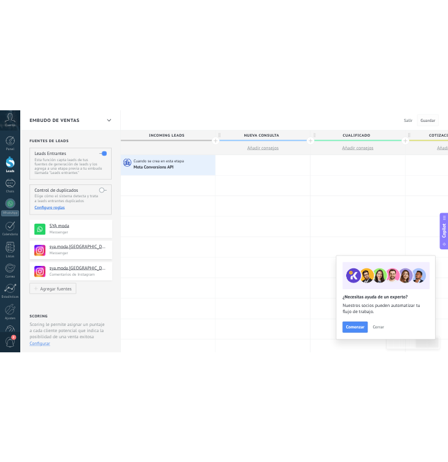
scroll to position [0, 1037]
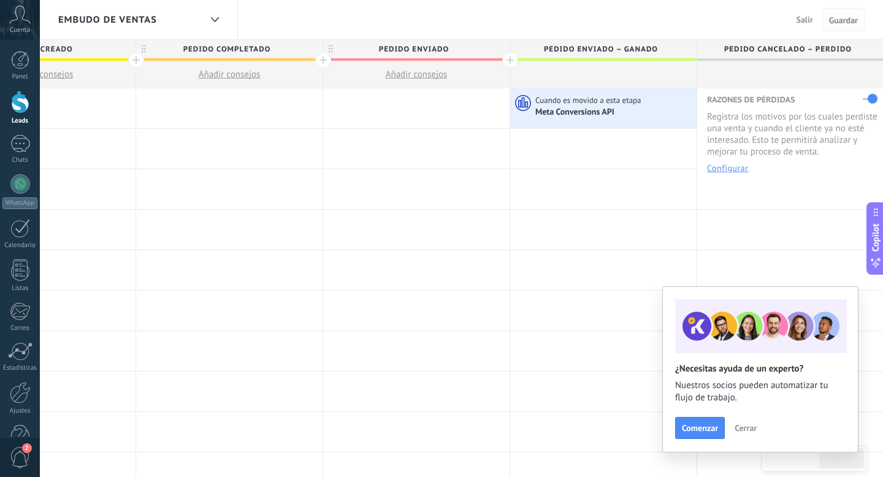
click at [842, 22] on span "Guardar" at bounding box center [843, 20] width 29 height 9
